Goal: Task Accomplishment & Management: Use online tool/utility

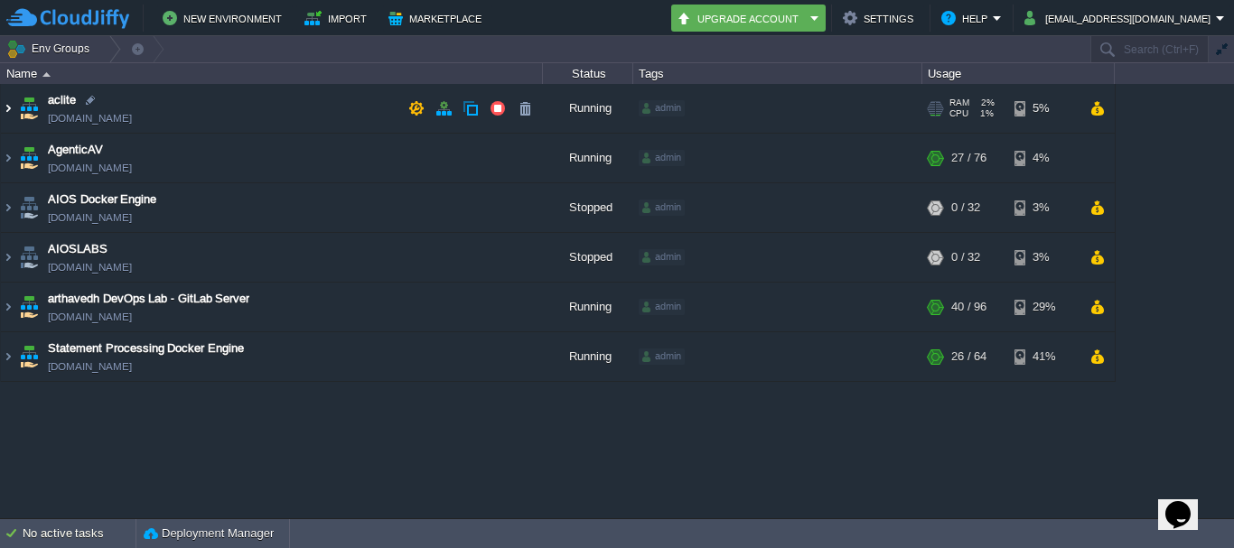
click at [12, 118] on img at bounding box center [8, 108] width 14 height 49
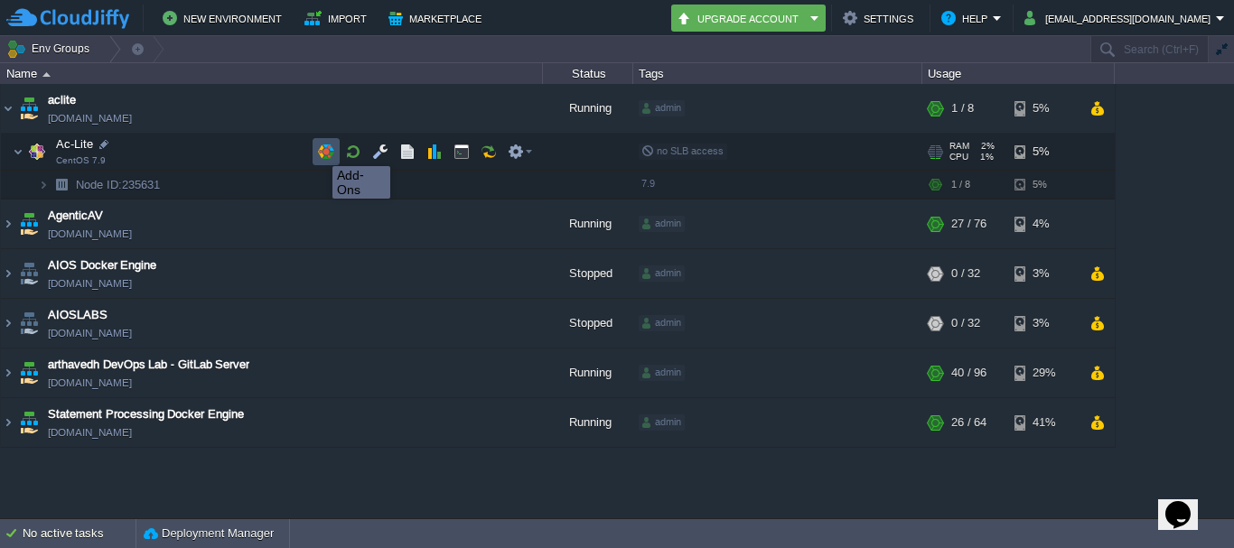
click at [319, 150] on button "button" at bounding box center [326, 152] width 16 height 16
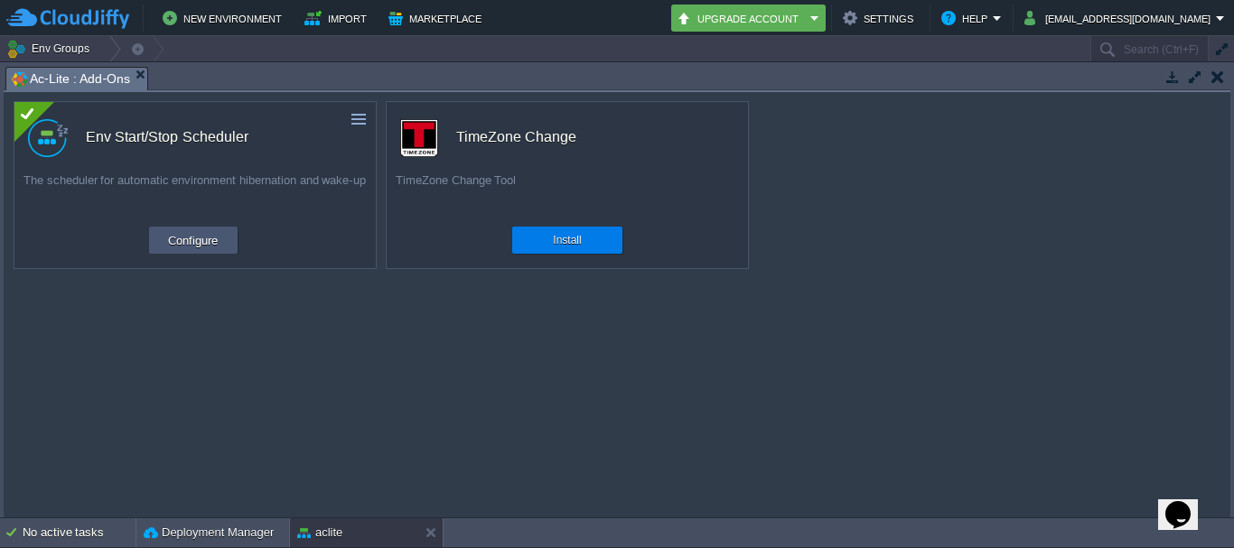
click at [200, 238] on button "Configure" at bounding box center [193, 240] width 61 height 22
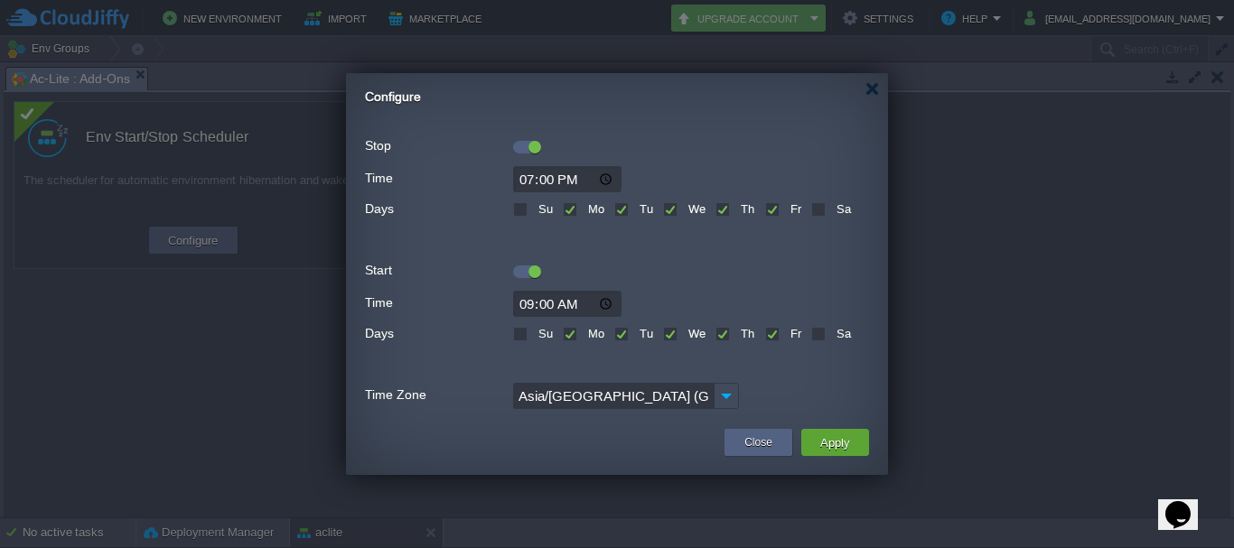
click at [537, 141] on div at bounding box center [534, 147] width 13 height 13
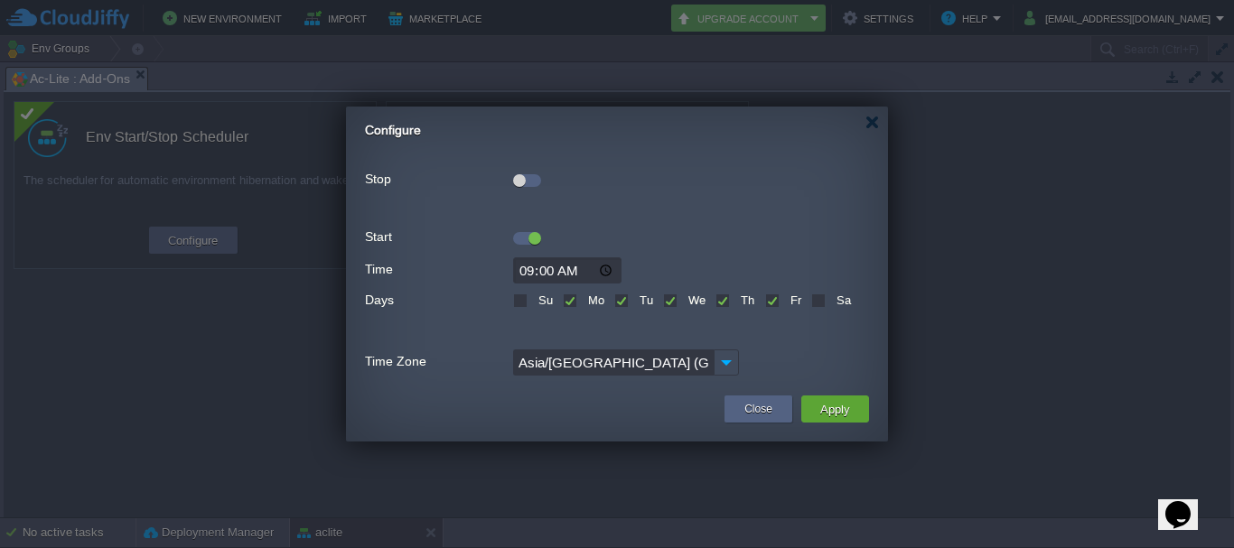
click at [515, 231] on div at bounding box center [527, 235] width 28 height 20
click at [517, 237] on div at bounding box center [527, 238] width 28 height 13
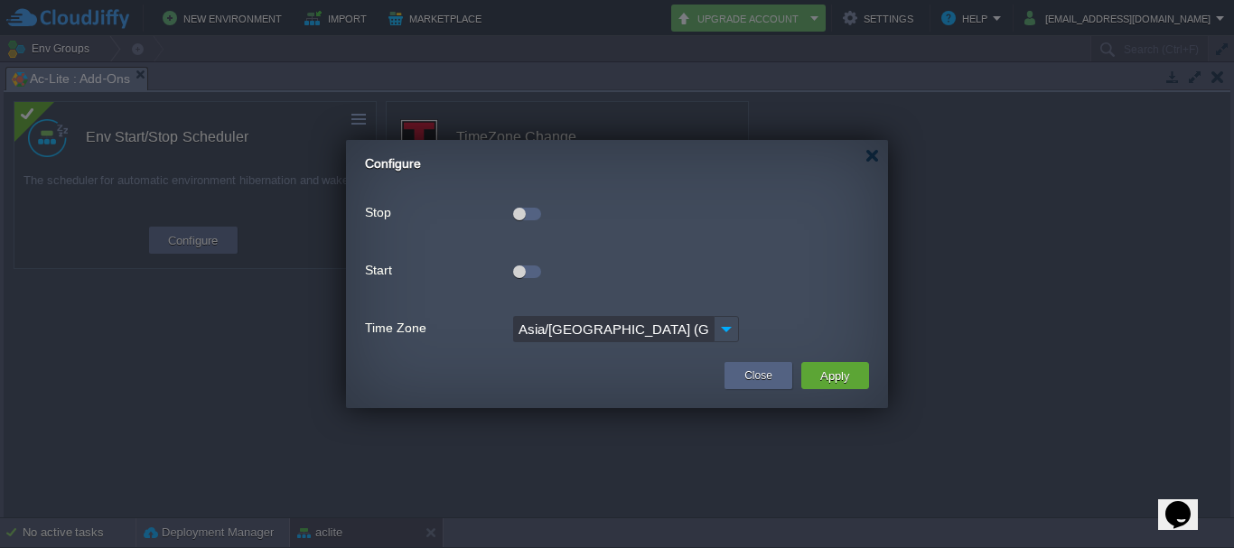
click at [847, 376] on button "Apply" at bounding box center [835, 376] width 41 height 22
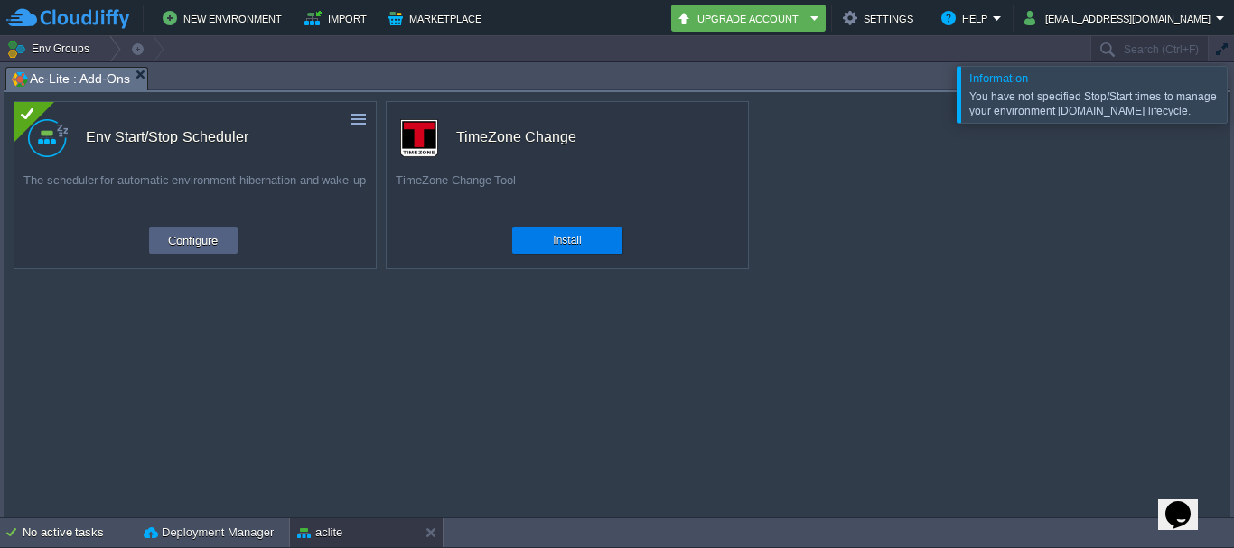
click at [144, 76] on em "Ac-Lite : Add-Ons" at bounding box center [79, 79] width 135 height 23
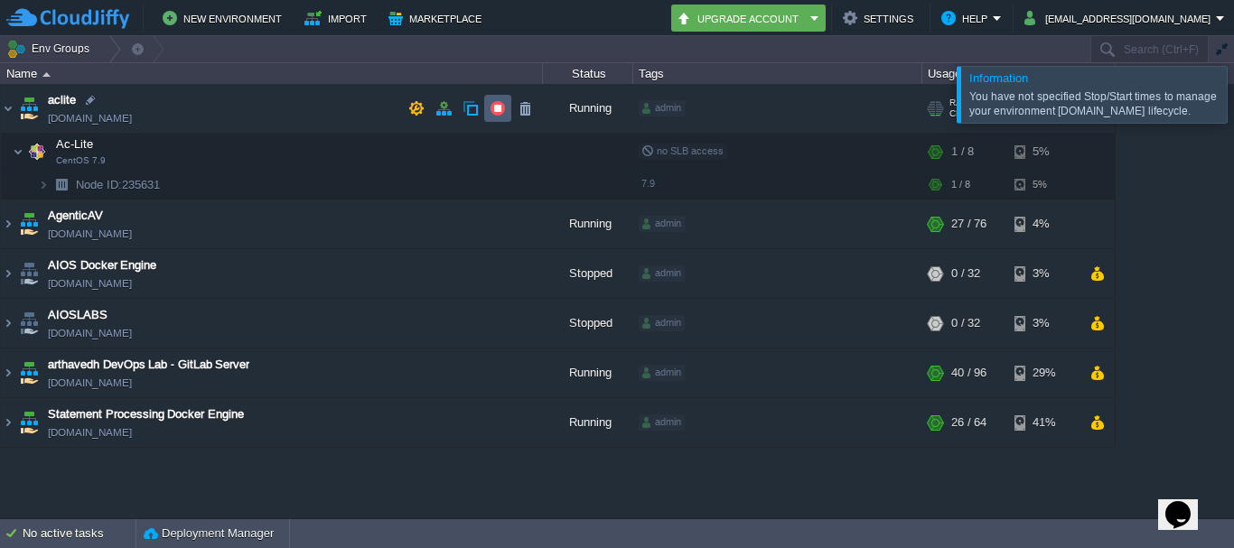
click at [495, 108] on button "button" at bounding box center [498, 108] width 16 height 16
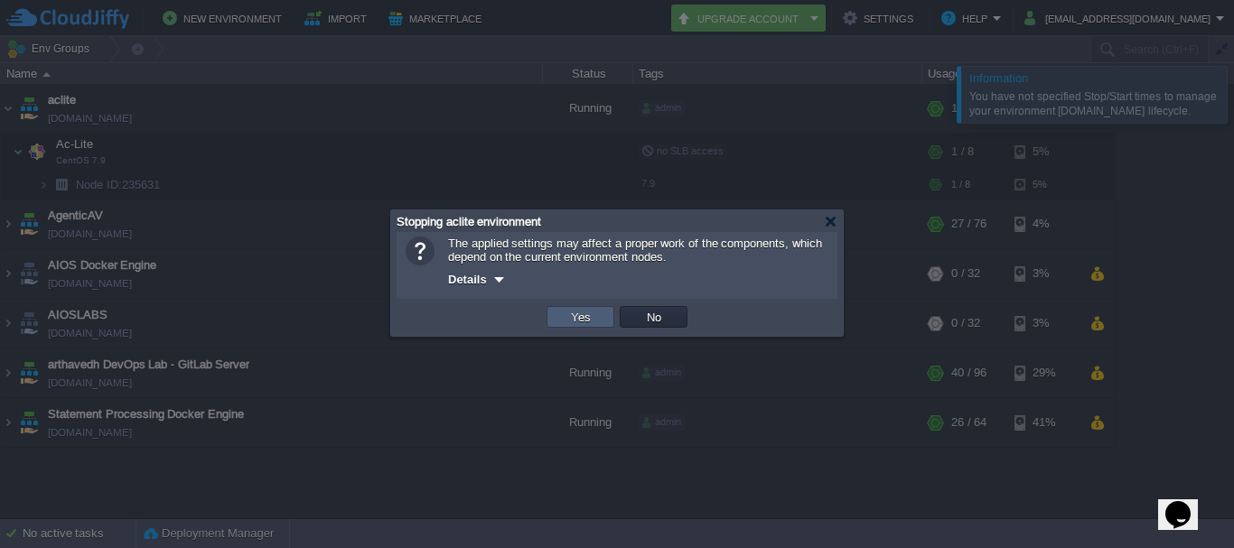
click at [571, 319] on button "Yes" at bounding box center [580, 317] width 31 height 16
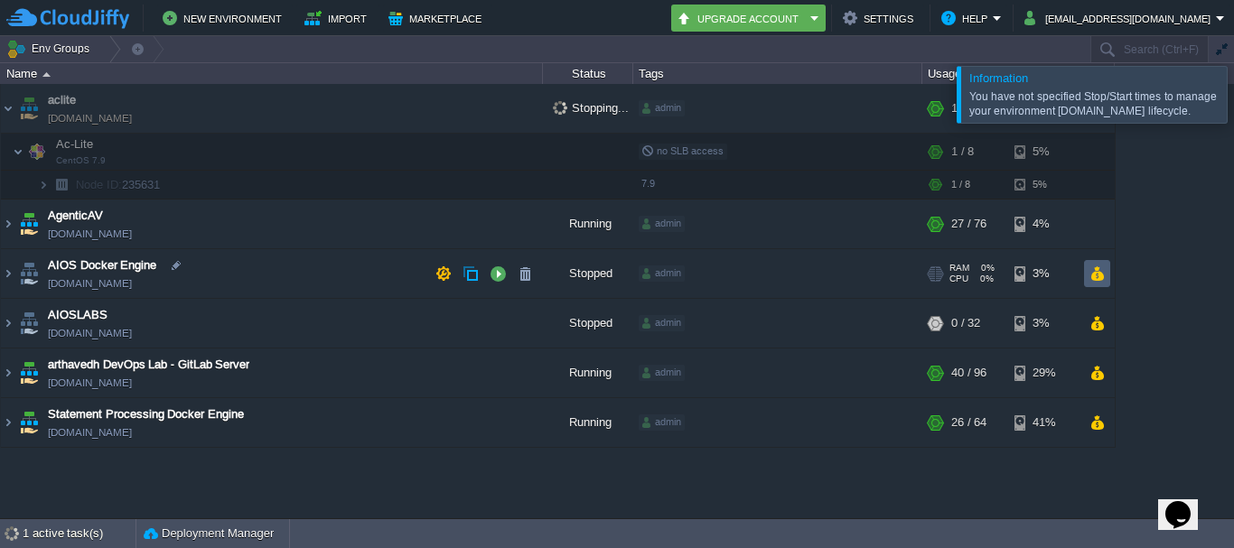
click at [1102, 287] on td at bounding box center [1097, 273] width 26 height 27
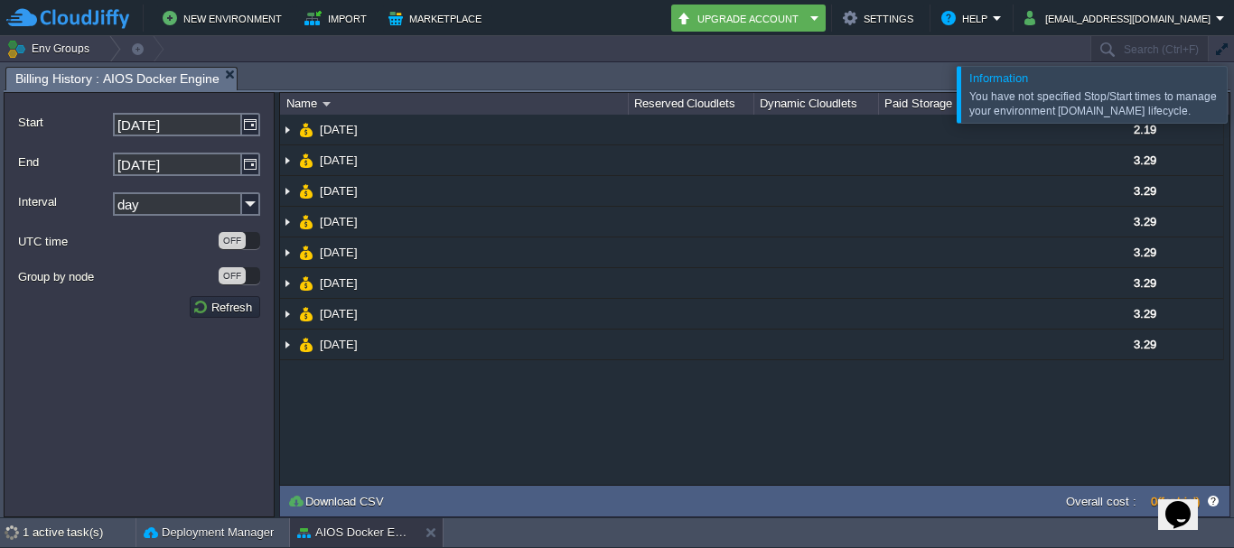
click at [1233, 87] on div at bounding box center [1256, 94] width 0 height 56
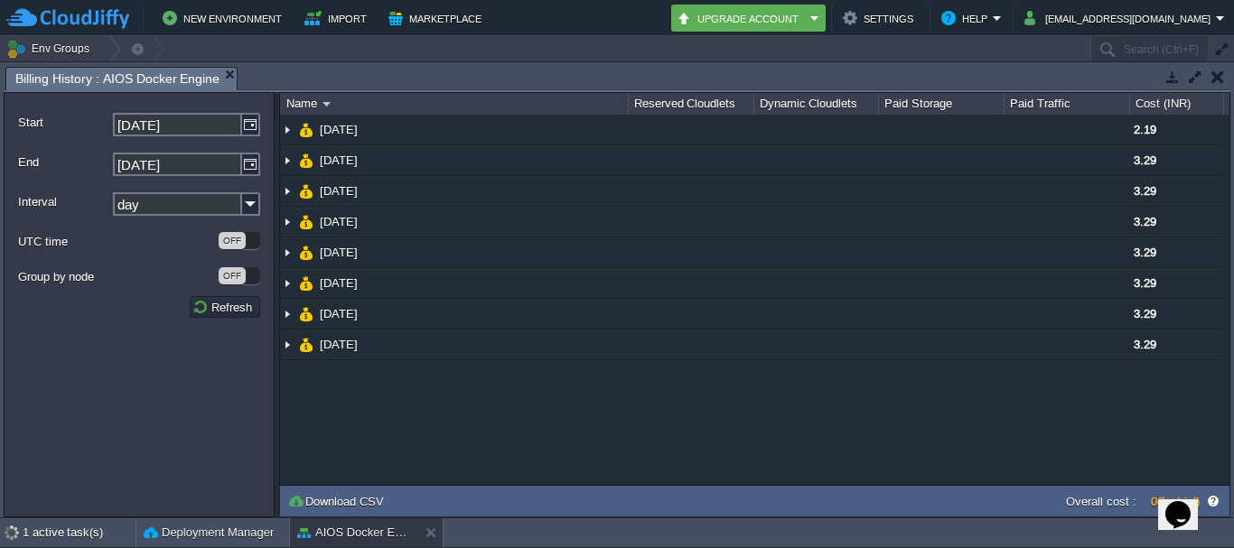
click at [1212, 84] on button "button" at bounding box center [1217, 77] width 13 height 16
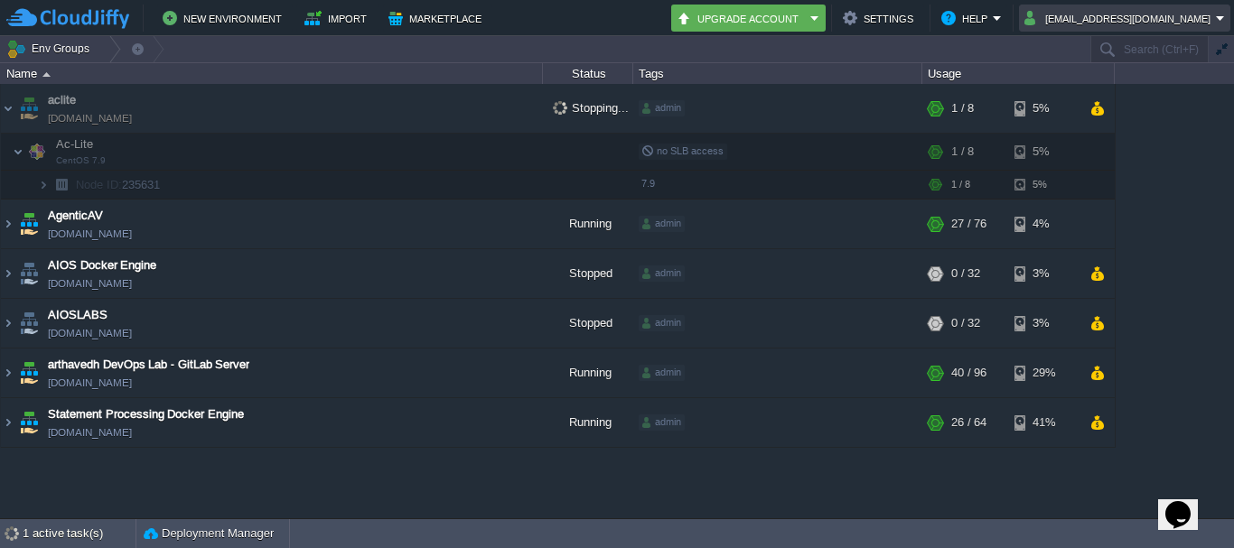
click at [1208, 19] on button "[EMAIL_ADDRESS][DOMAIN_NAME]" at bounding box center [1119, 18] width 191 height 22
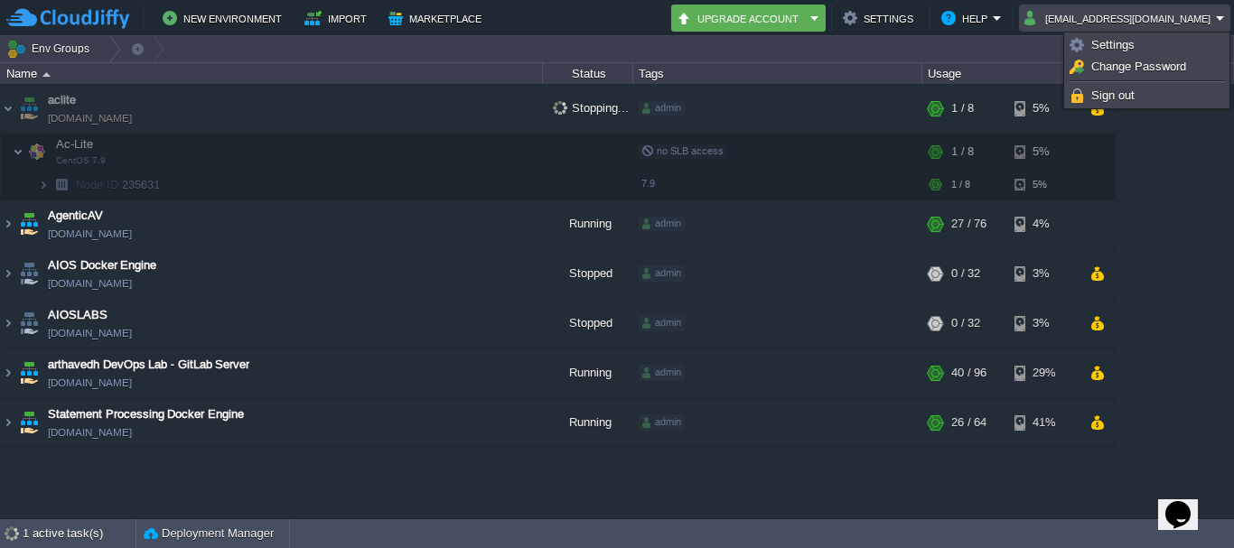
click at [948, 492] on div "aclite [DOMAIN_NAME] Stopping... admin + Add to Env Group RAM 2% CPU 0% 1 / 8 5…" at bounding box center [617, 301] width 1234 height 434
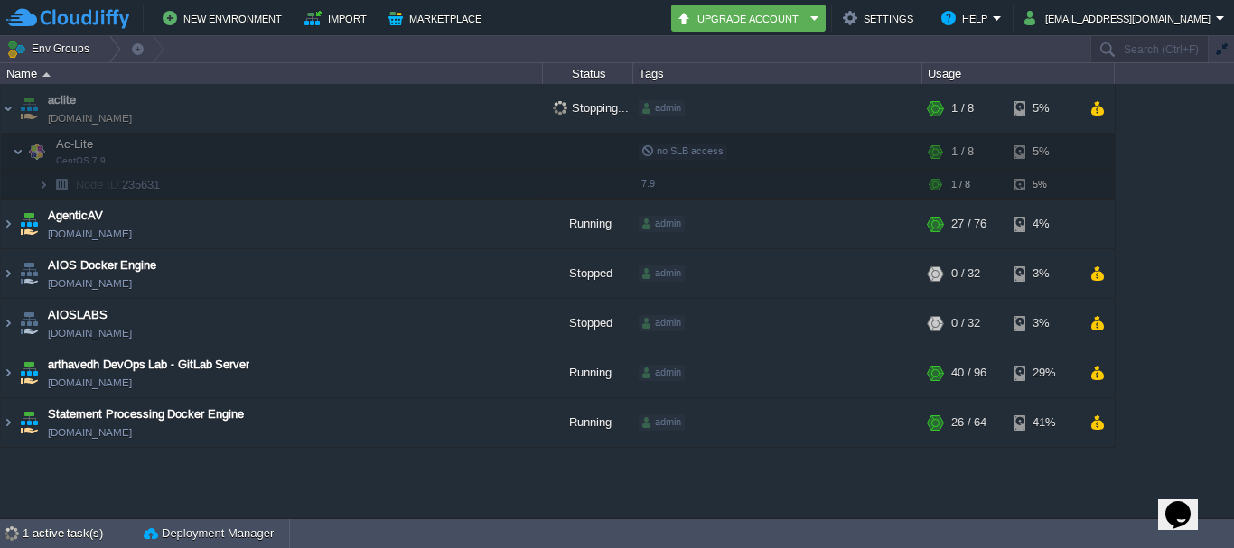
click at [790, 485] on div "aclite [DOMAIN_NAME] Stopping... admin + Add to Env Group RAM 2% CPU 0% 1 / 8 5…" at bounding box center [617, 301] width 1234 height 434
click at [9, 375] on img at bounding box center [8, 373] width 14 height 49
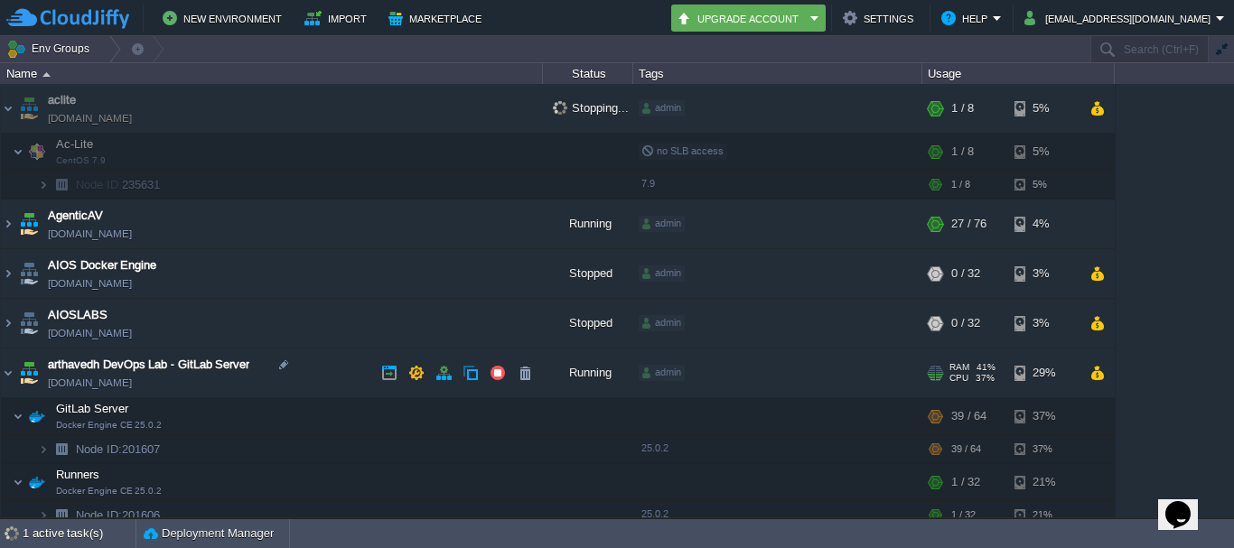
scroll to position [62, 0]
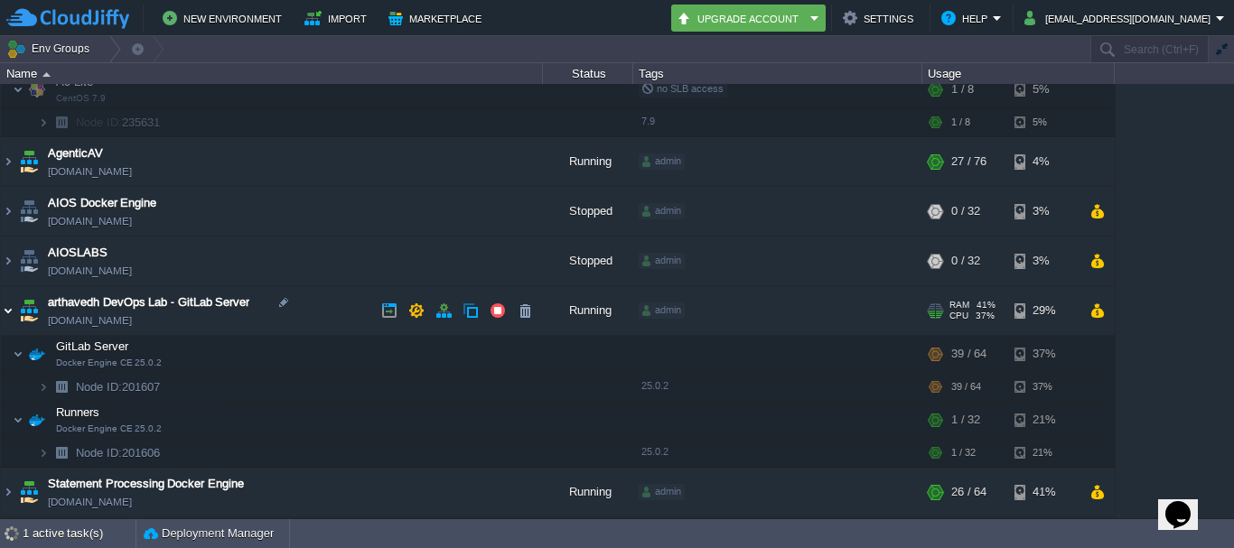
click at [8, 313] on img at bounding box center [8, 310] width 14 height 49
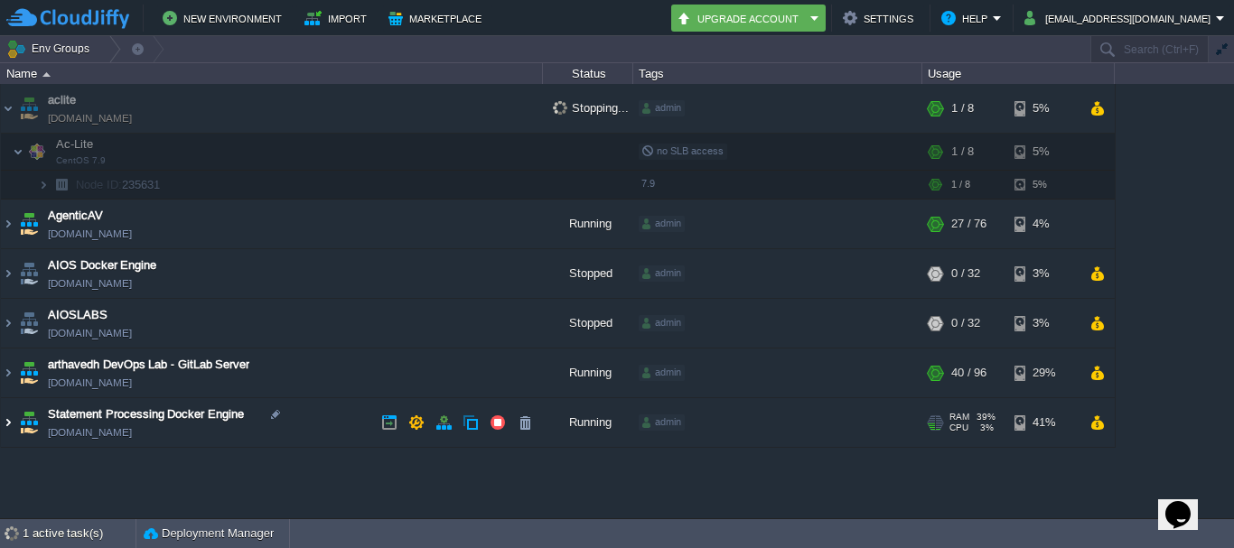
click at [3, 421] on img at bounding box center [8, 422] width 14 height 49
